Goal: Navigation & Orientation: Find specific page/section

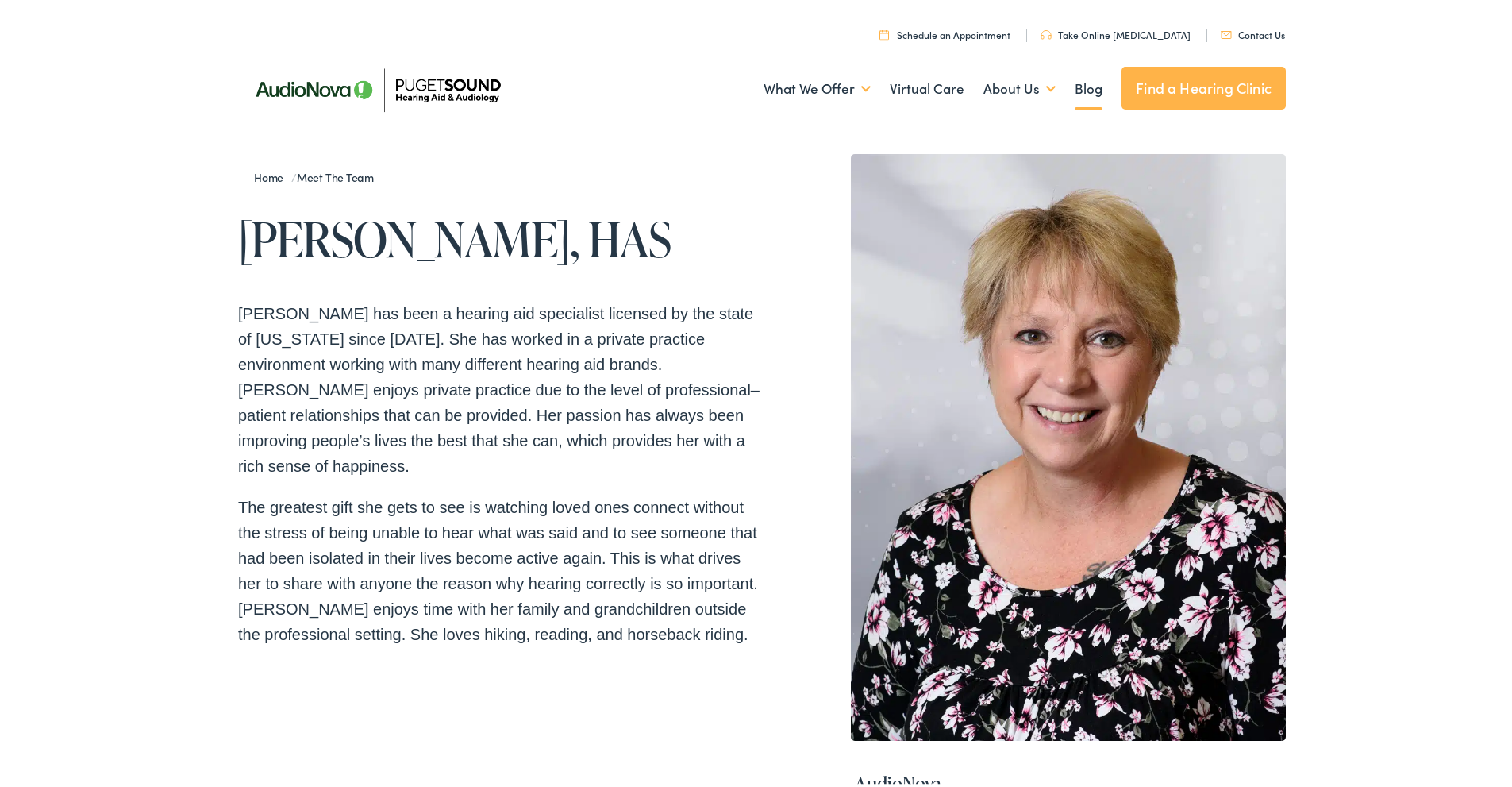
click at [1075, 82] on link "Blog" at bounding box center [1088, 86] width 27 height 58
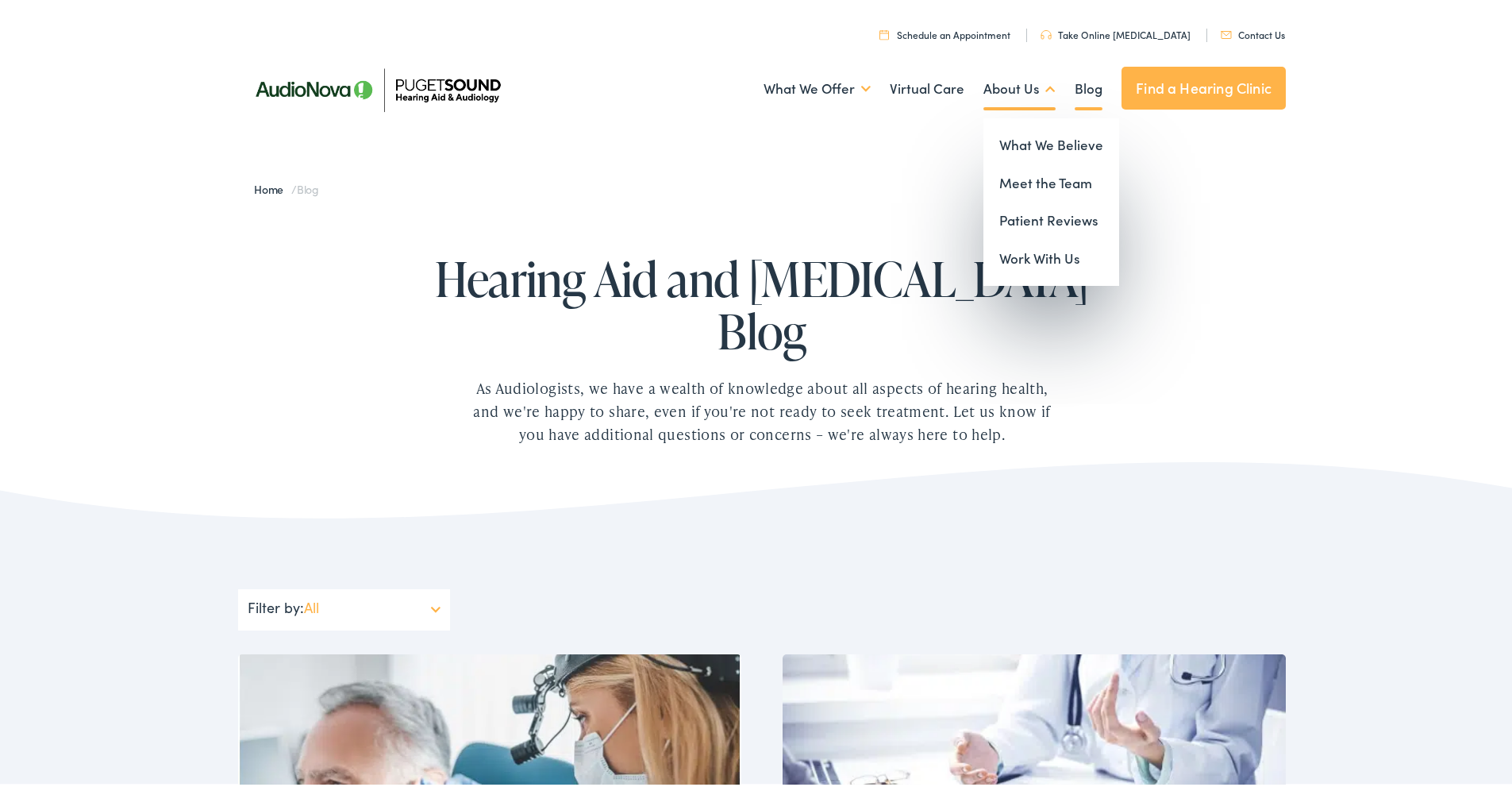
click at [1011, 91] on link "About Us" at bounding box center [1019, 86] width 72 height 58
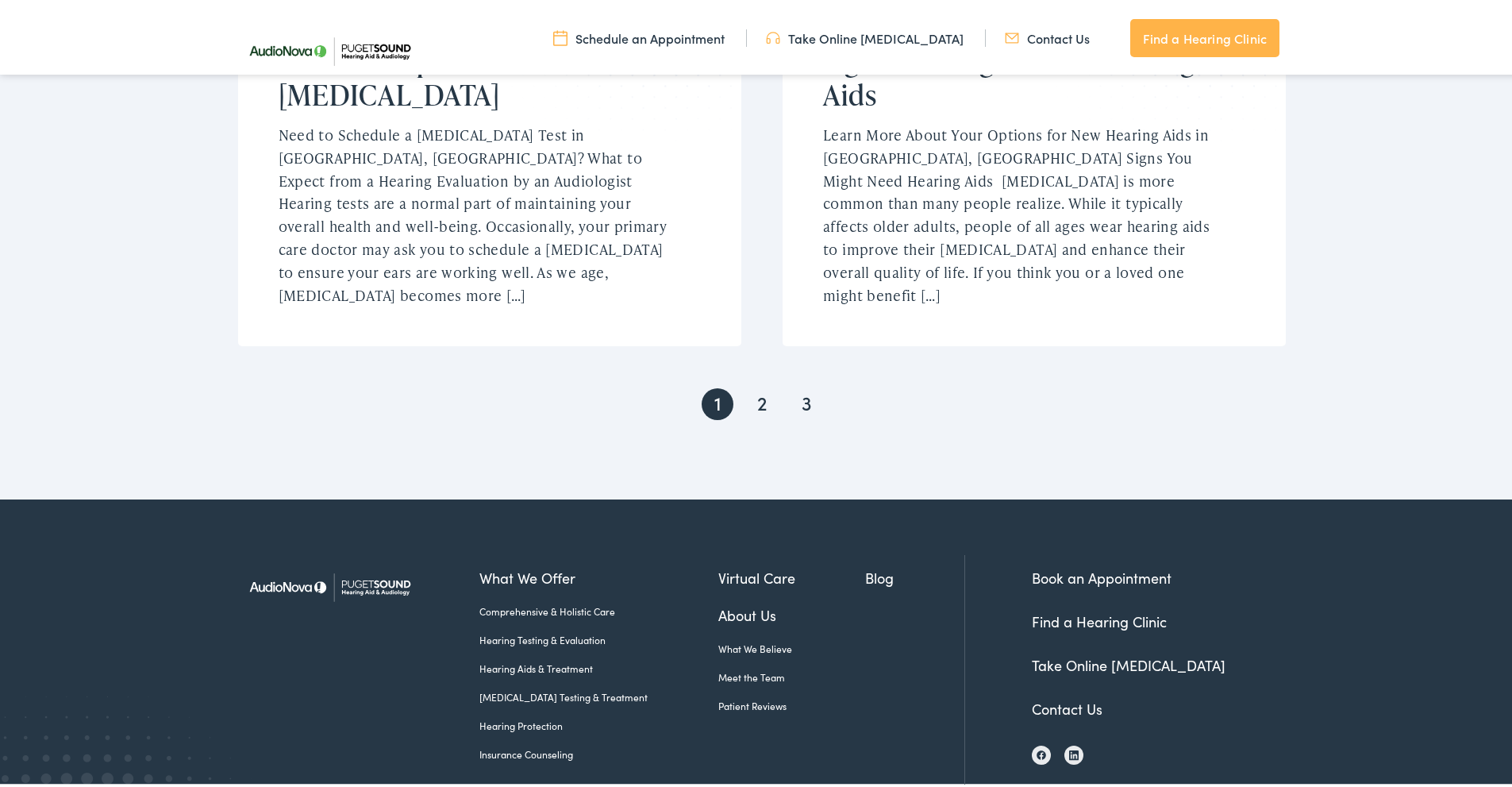
scroll to position [3341, 0]
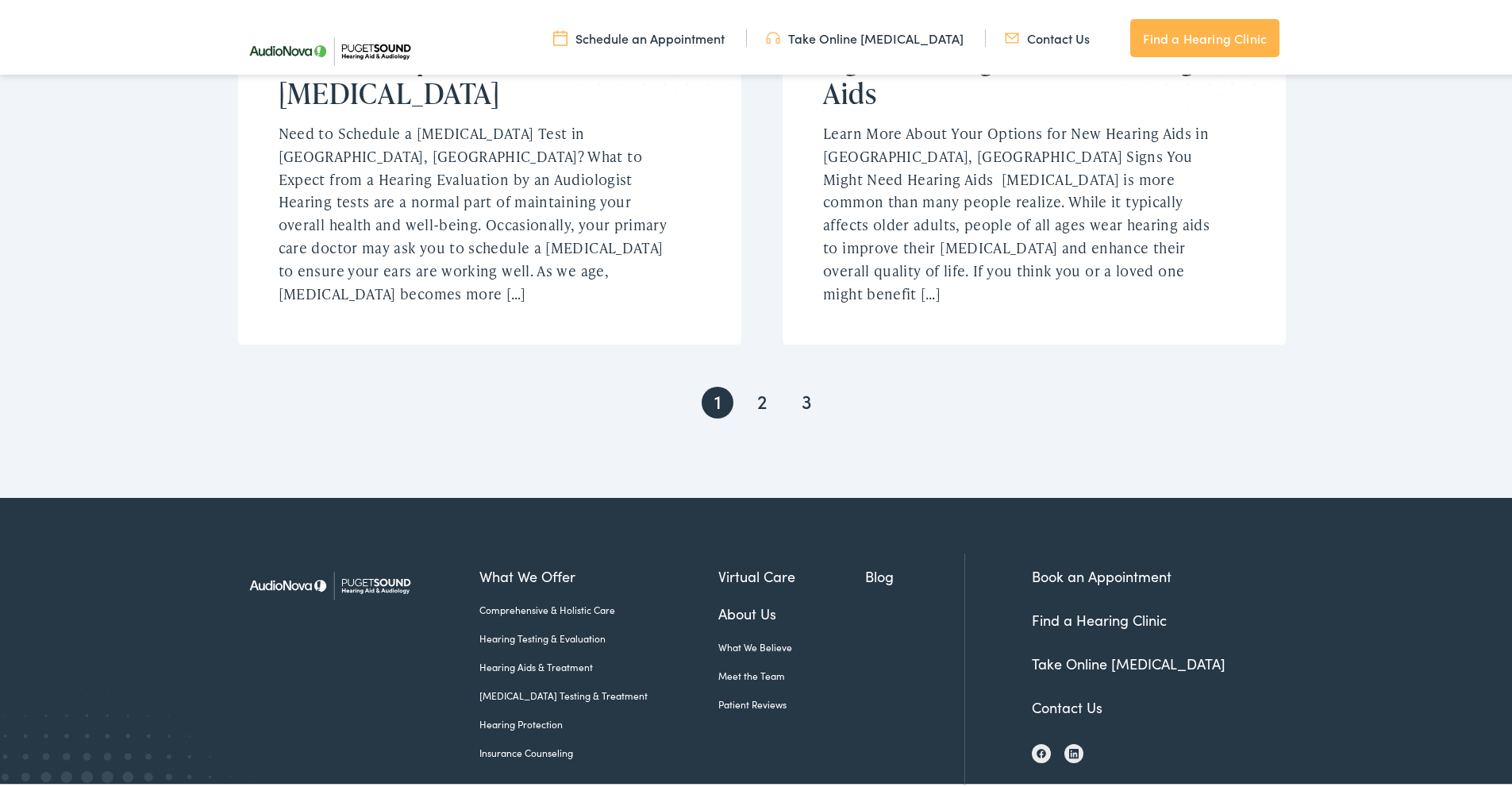
click at [1073, 694] on link "Contact Us" at bounding box center [1067, 704] width 71 height 20
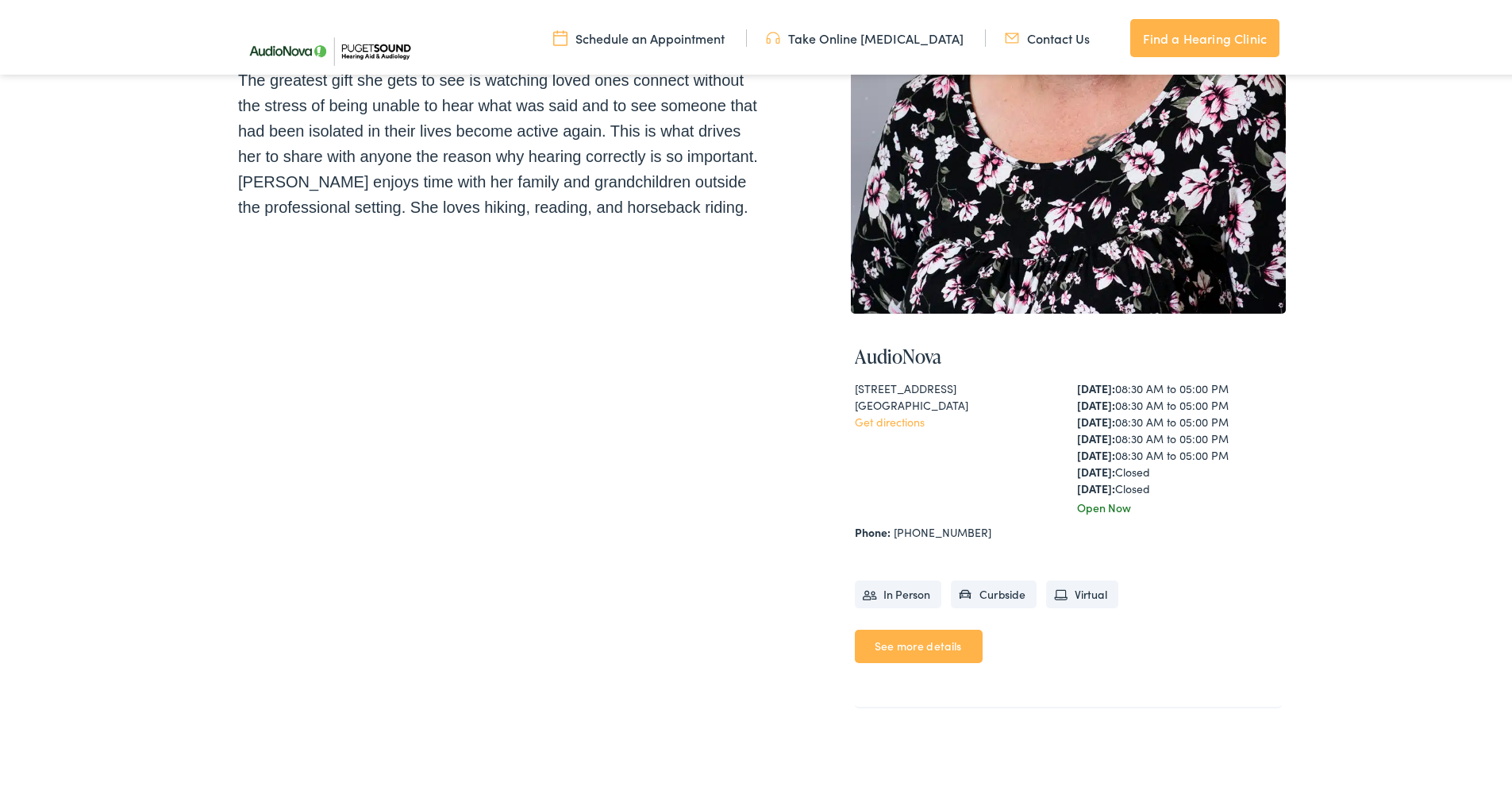
scroll to position [317, 0]
